Goal: Information Seeking & Learning: Understand process/instructions

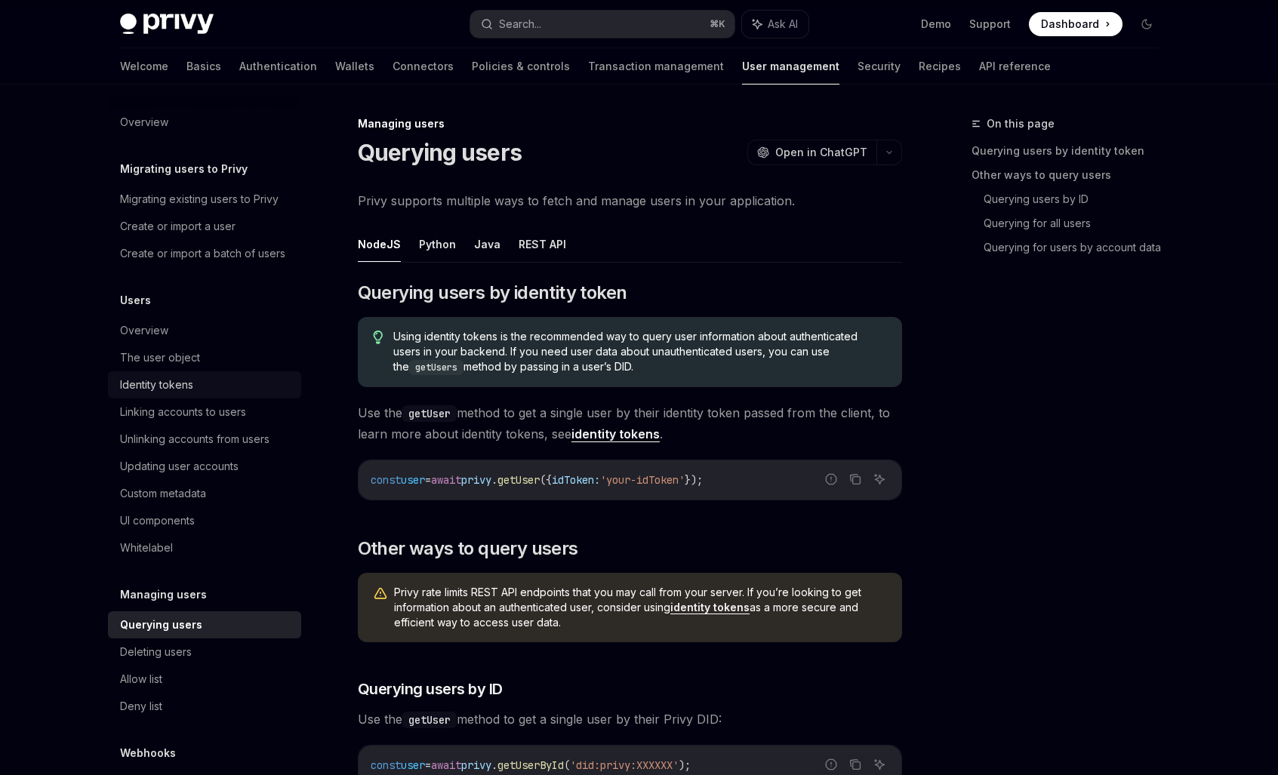
scroll to position [1094, 0]
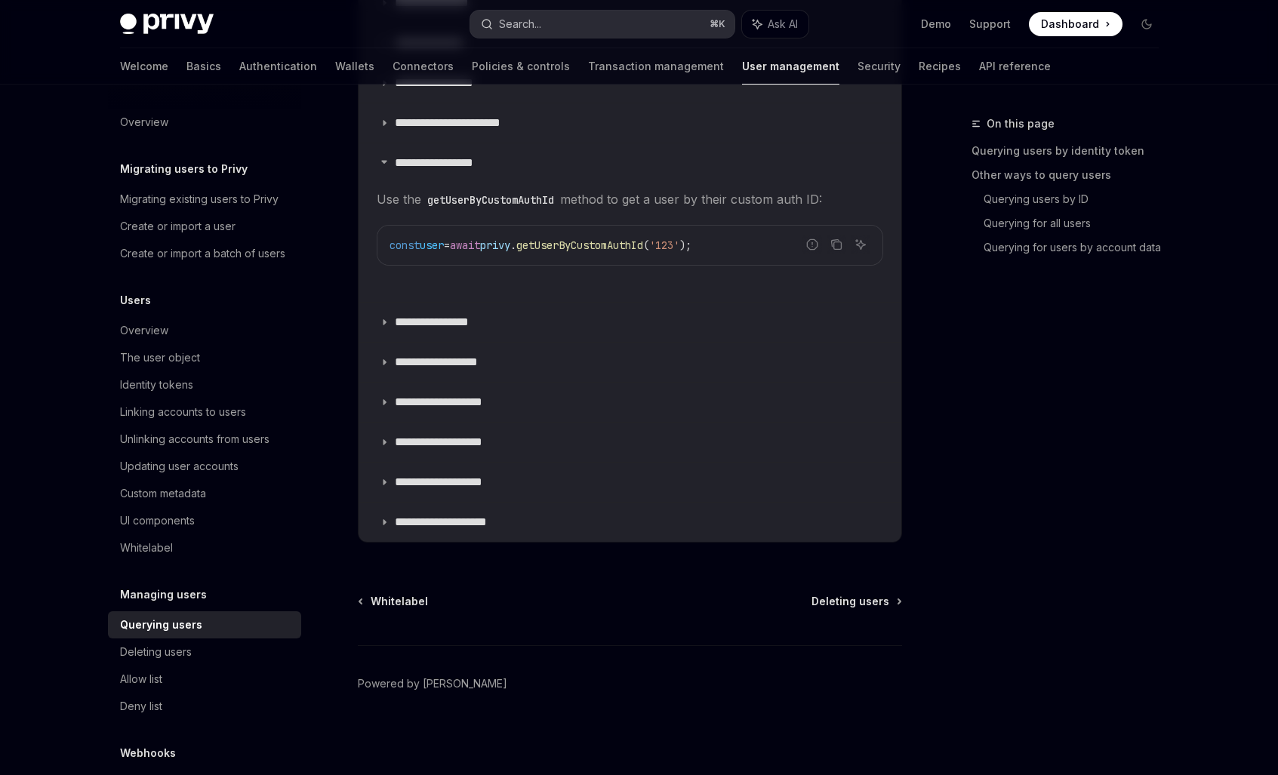
click at [583, 26] on button "Search... ⌘ K" at bounding box center [602, 24] width 264 height 27
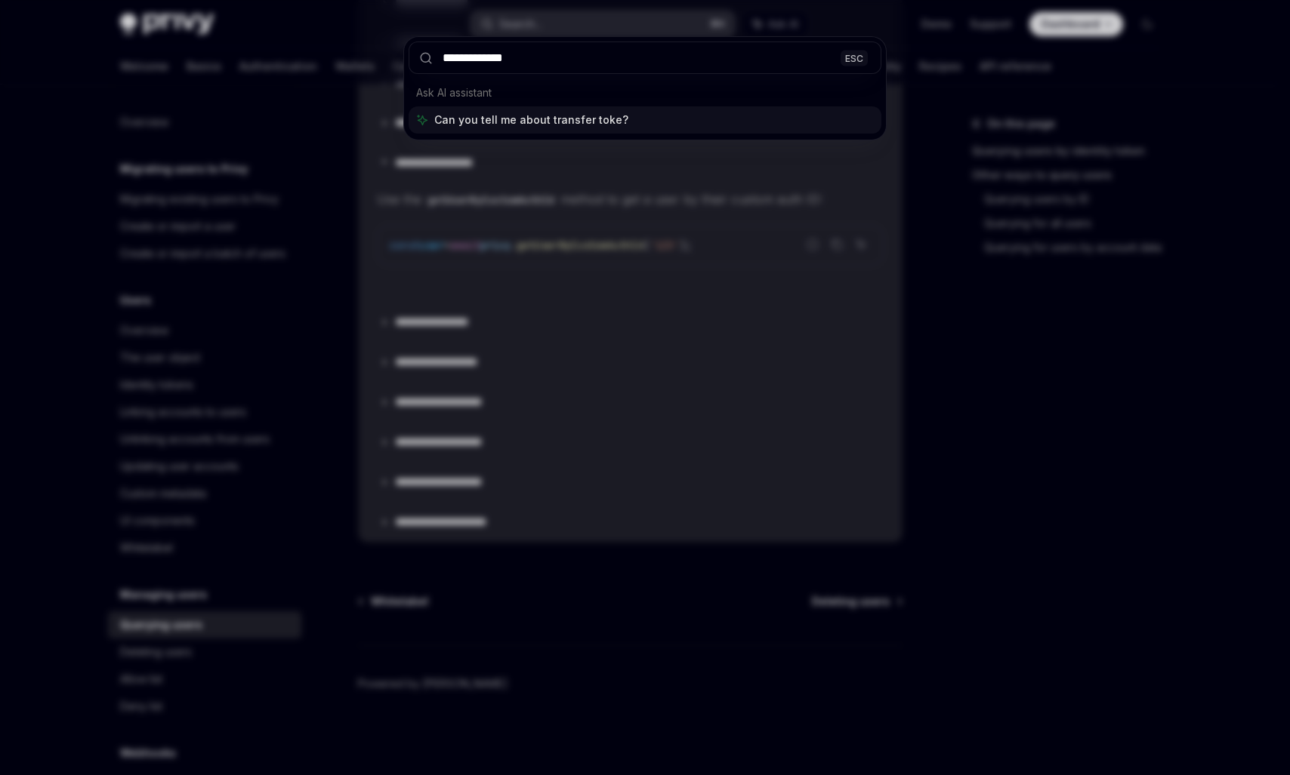
type input "**********"
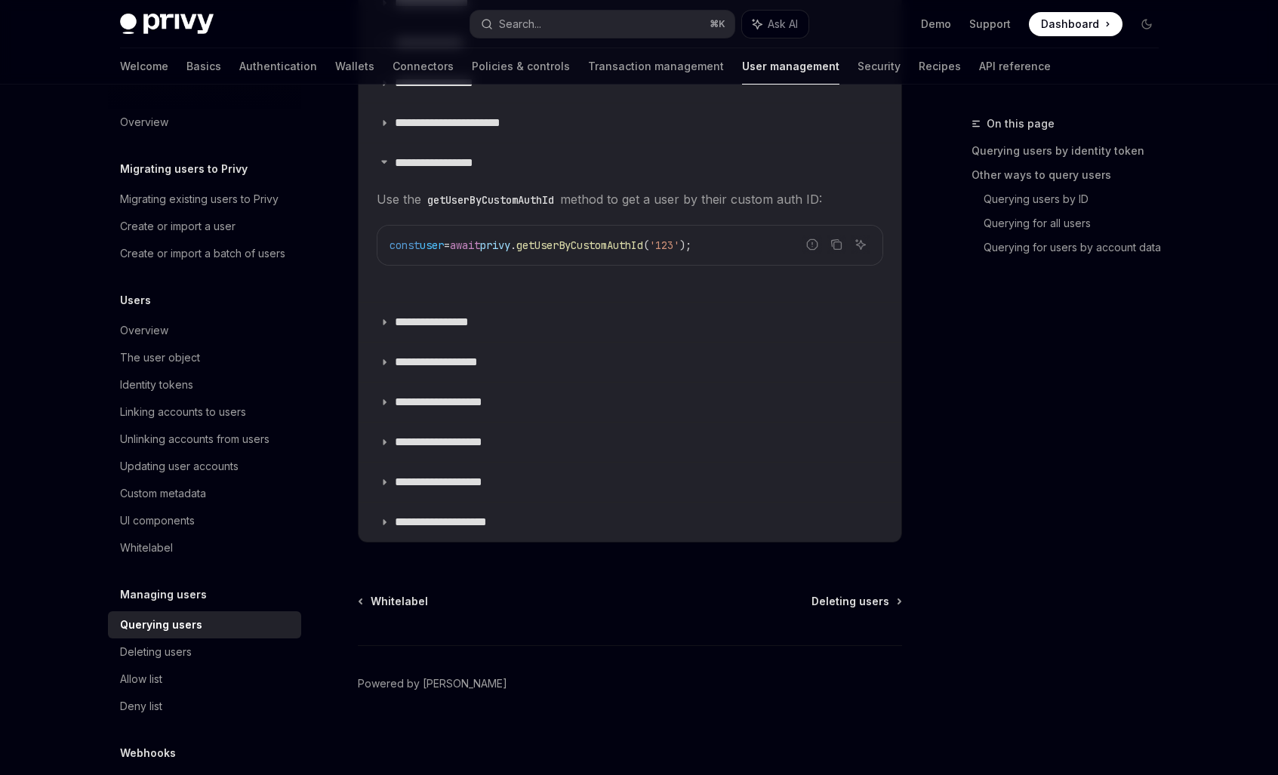
type textarea "*"
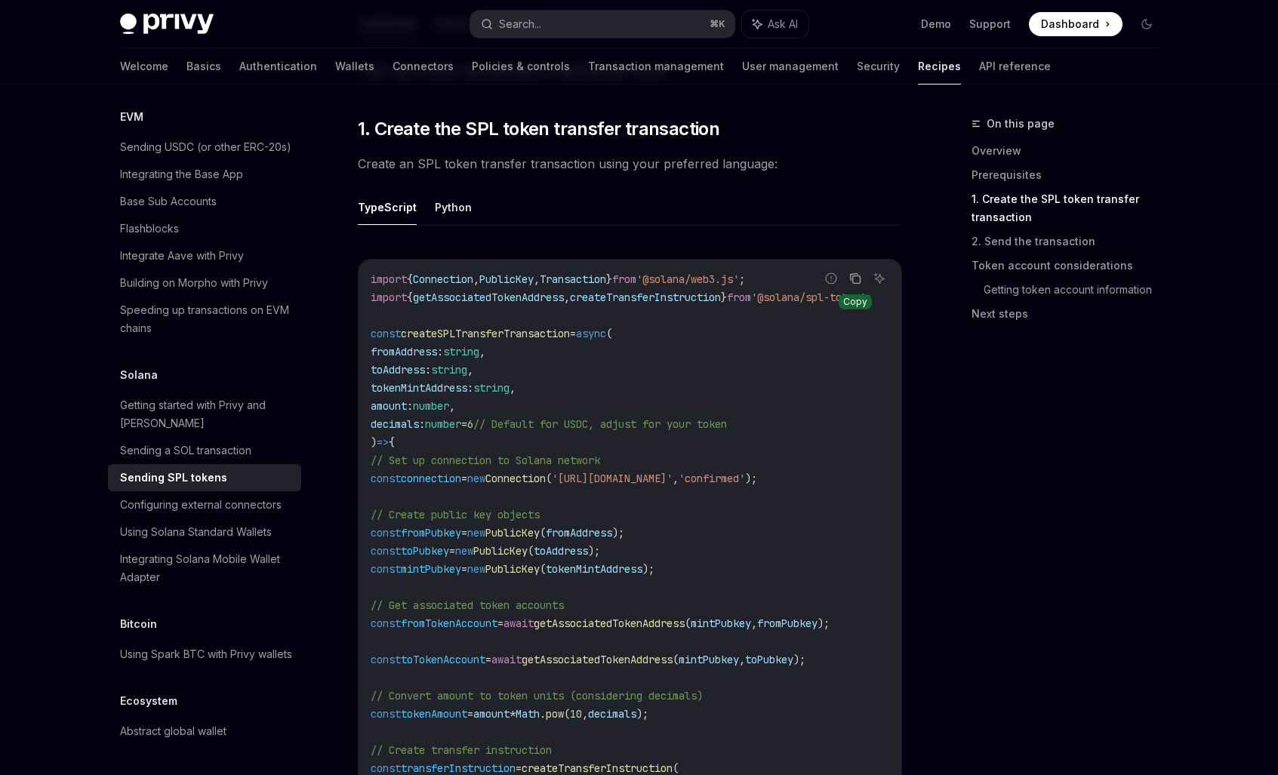
click at [857, 273] on icon "Copy the contents from the code block" at bounding box center [855, 279] width 12 height 12
click at [853, 276] on icon "Copy the contents from the code block" at bounding box center [857, 280] width 8 height 8
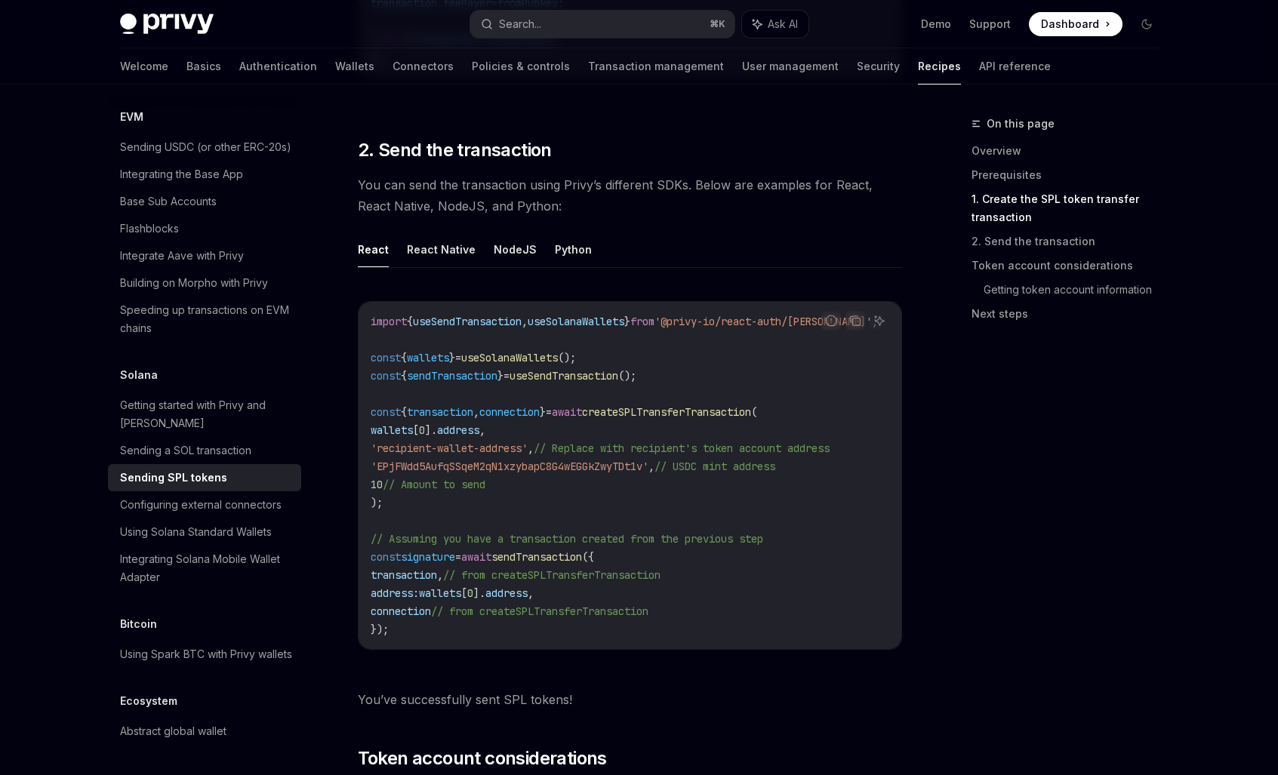
scroll to position [1642, 0]
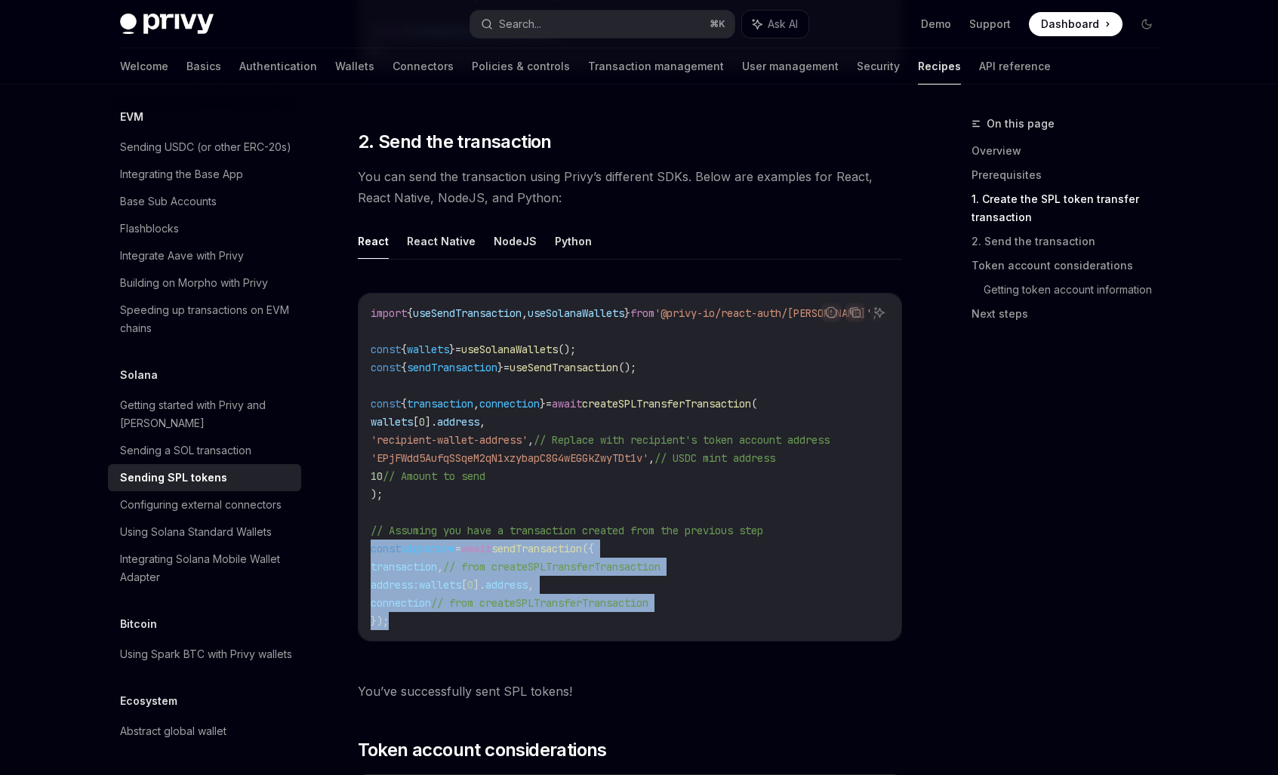
copy code "const signature = await sendTransaction ({ transaction , // from createSPLTrans…"
drag, startPoint x: 397, startPoint y: 618, endPoint x: 359, endPoint y: 541, distance: 85.4
click at [359, 541] on div "import { useSendTransaction , useSolanaWallets } from '@privy-io/react-auth/sol…" at bounding box center [630, 467] width 543 height 347
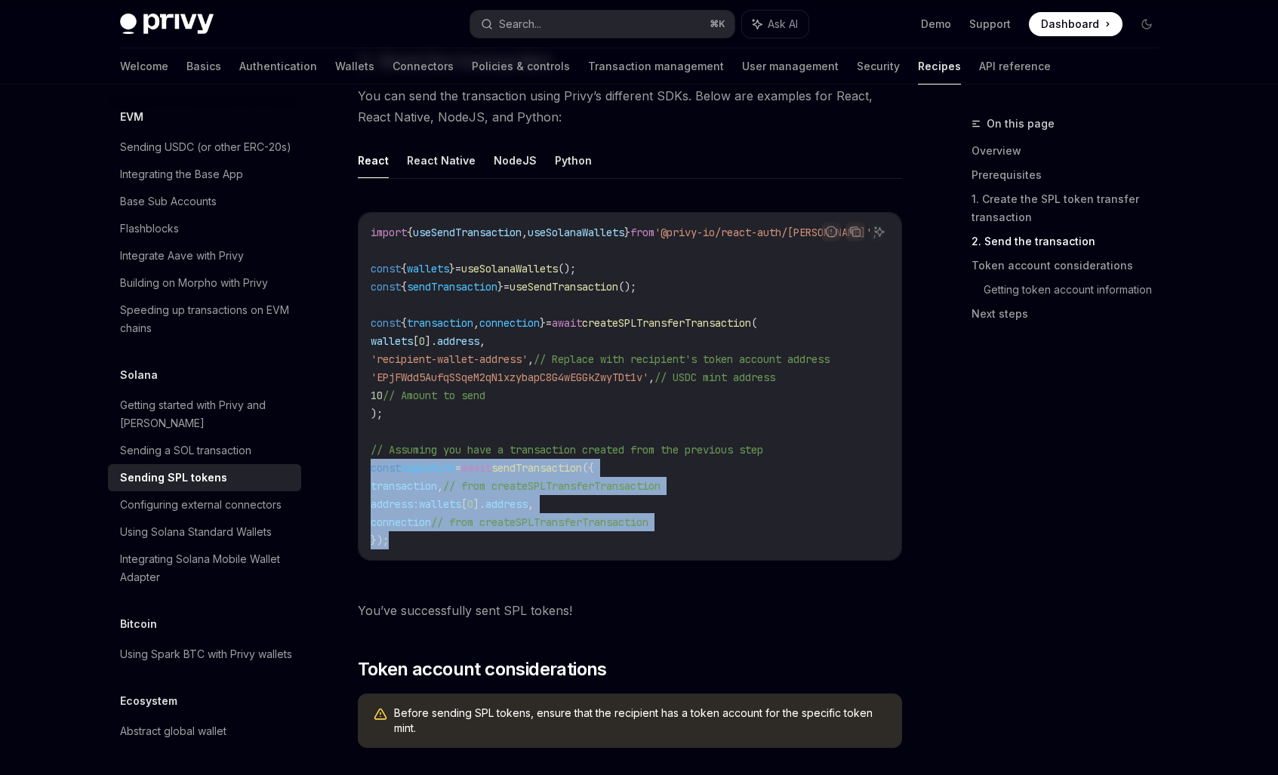
scroll to position [1750, 0]
